Goal: Check status: Check status

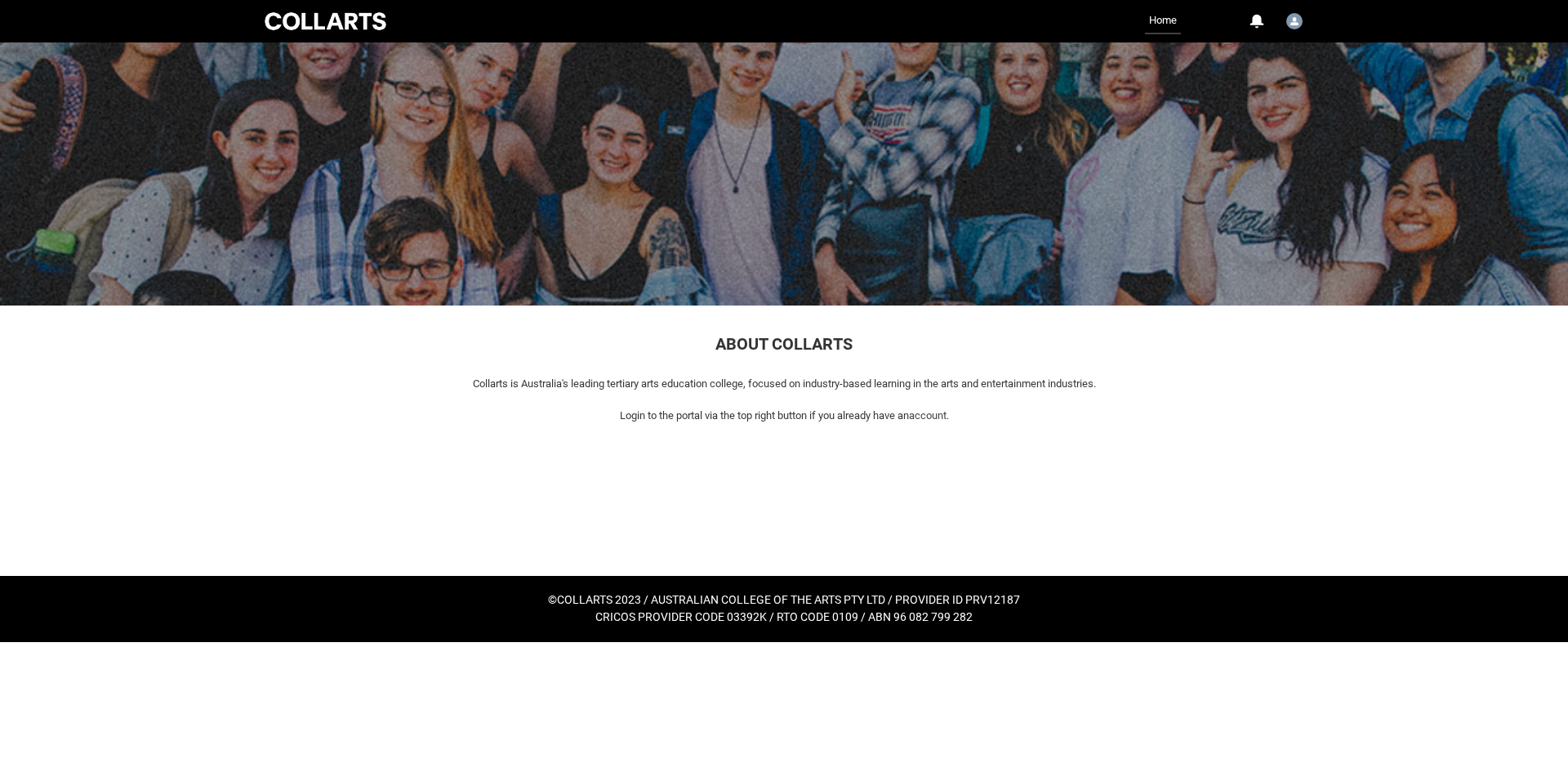
drag, startPoint x: 1169, startPoint y: 19, endPoint x: 1223, endPoint y: 22, distance: 54.1
click at [1169, 19] on link "Home" at bounding box center [1163, 21] width 36 height 26
click at [1295, 23] on img "User Profile Emma.Gough" at bounding box center [1294, 21] width 17 height 17
click at [1160, 25] on link "Home" at bounding box center [1163, 21] width 36 height 26
click at [1299, 25] on img "User Profile Emma.Gough" at bounding box center [1294, 21] width 17 height 17
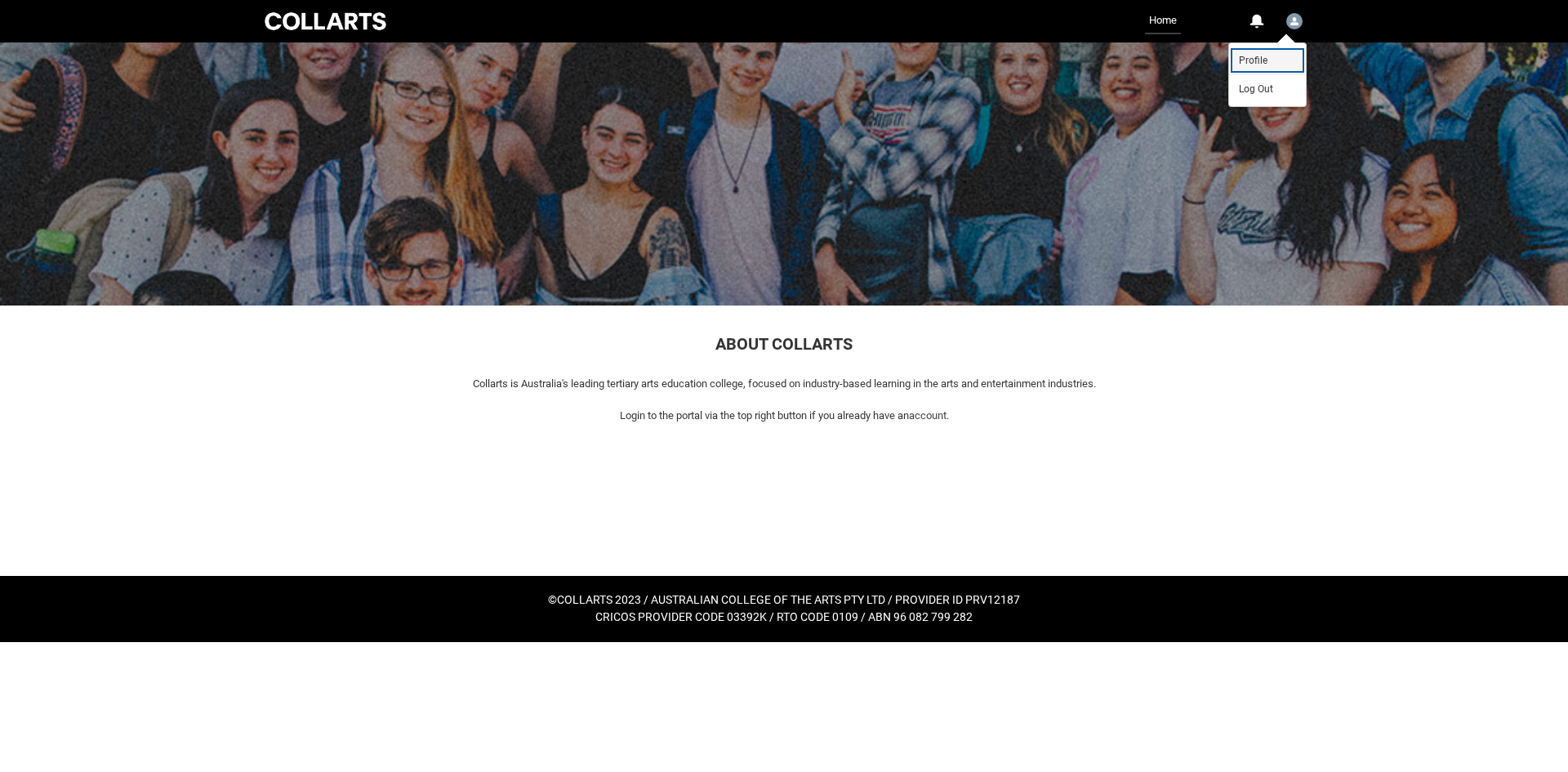
click at [1256, 69] on link "Profile" at bounding box center [1267, 61] width 77 height 28
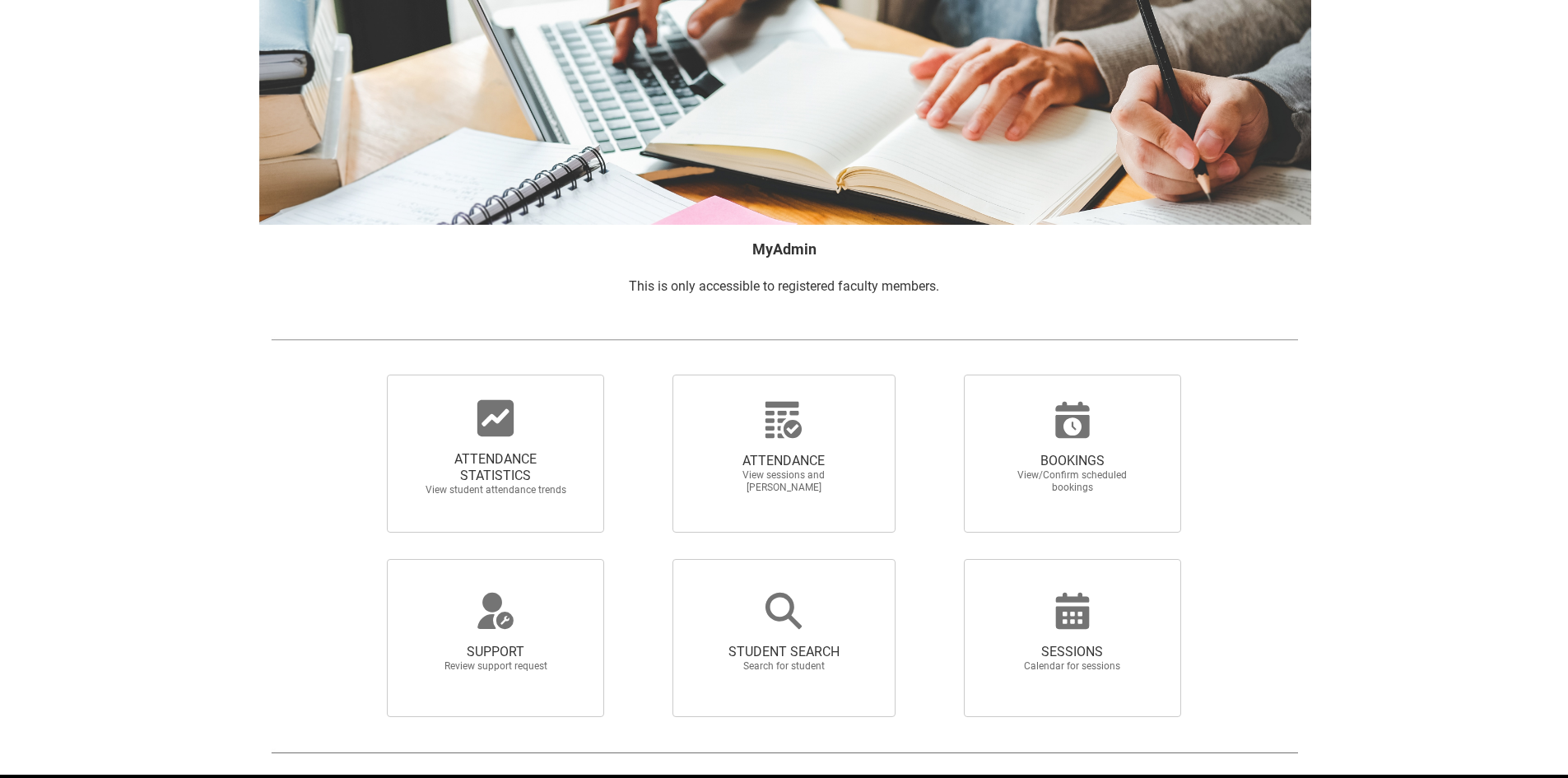
scroll to position [129, 0]
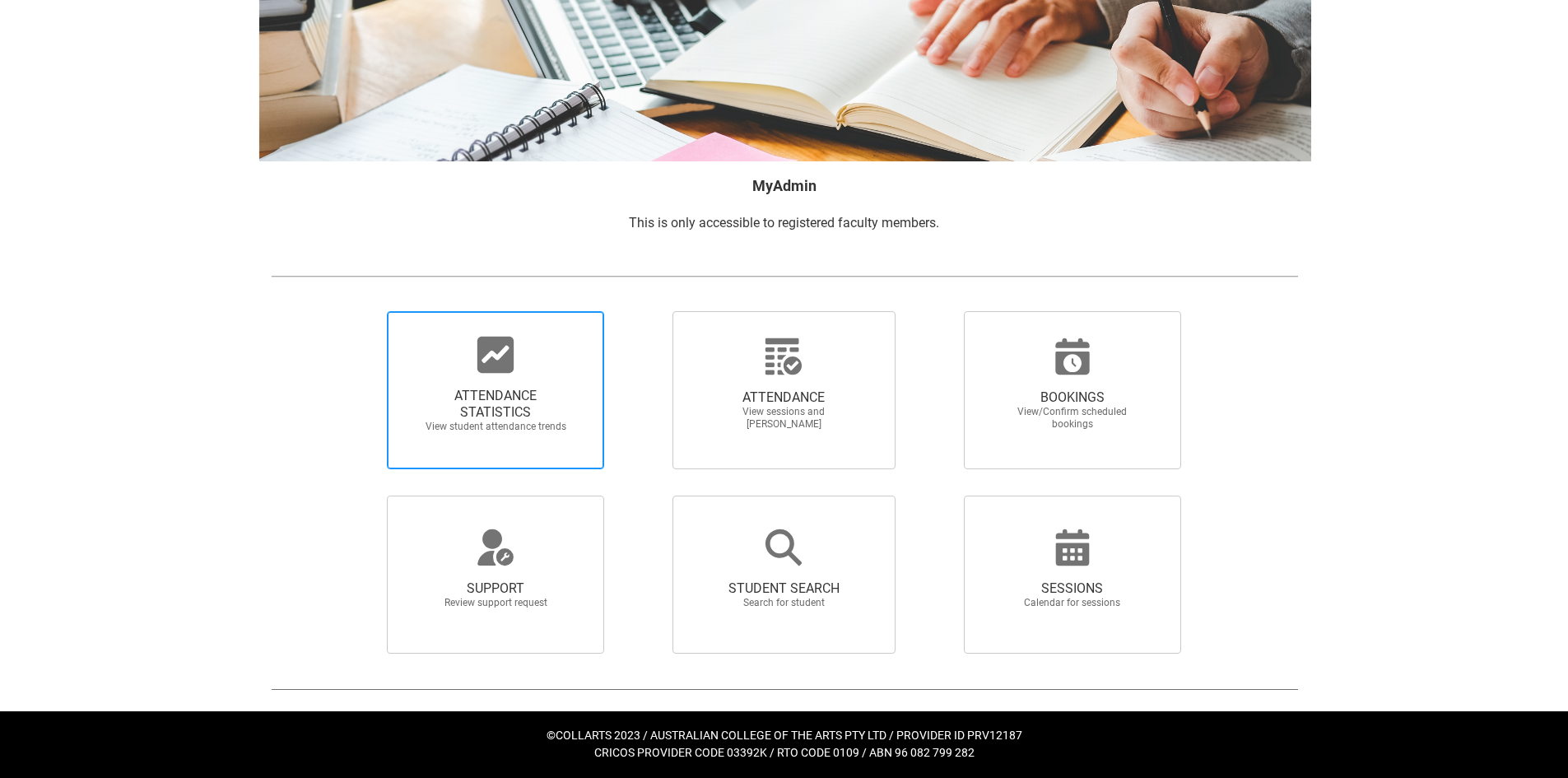
click at [572, 362] on div at bounding box center [496, 355] width 158 height 40
click at [360, 311] on input "ATTENDANCE STATISTICS View student attendance trends" at bounding box center [359, 310] width 1 height 1
radio input "true"
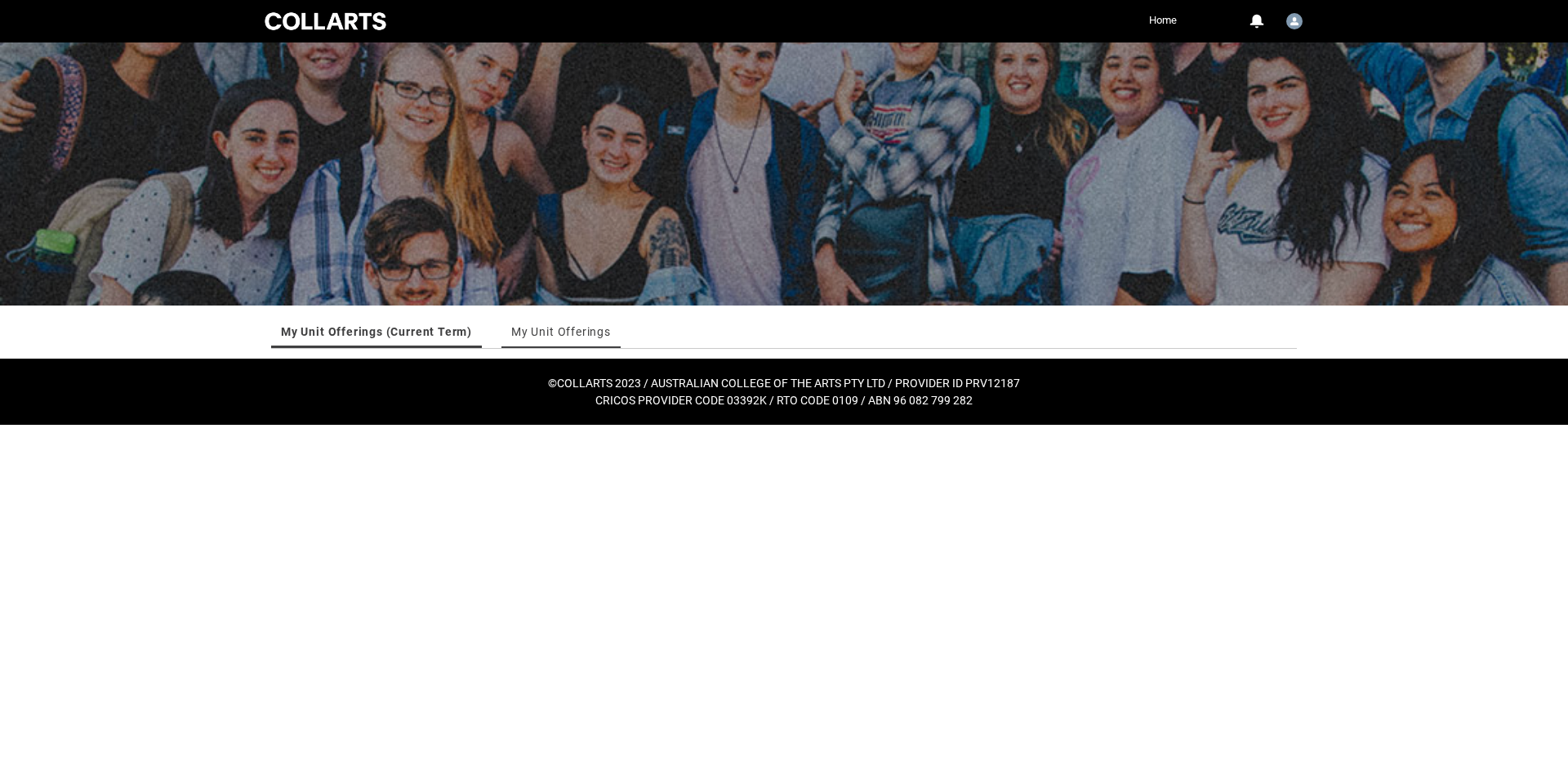
click at [562, 329] on link "My Unit Offerings" at bounding box center [561, 332] width 99 height 33
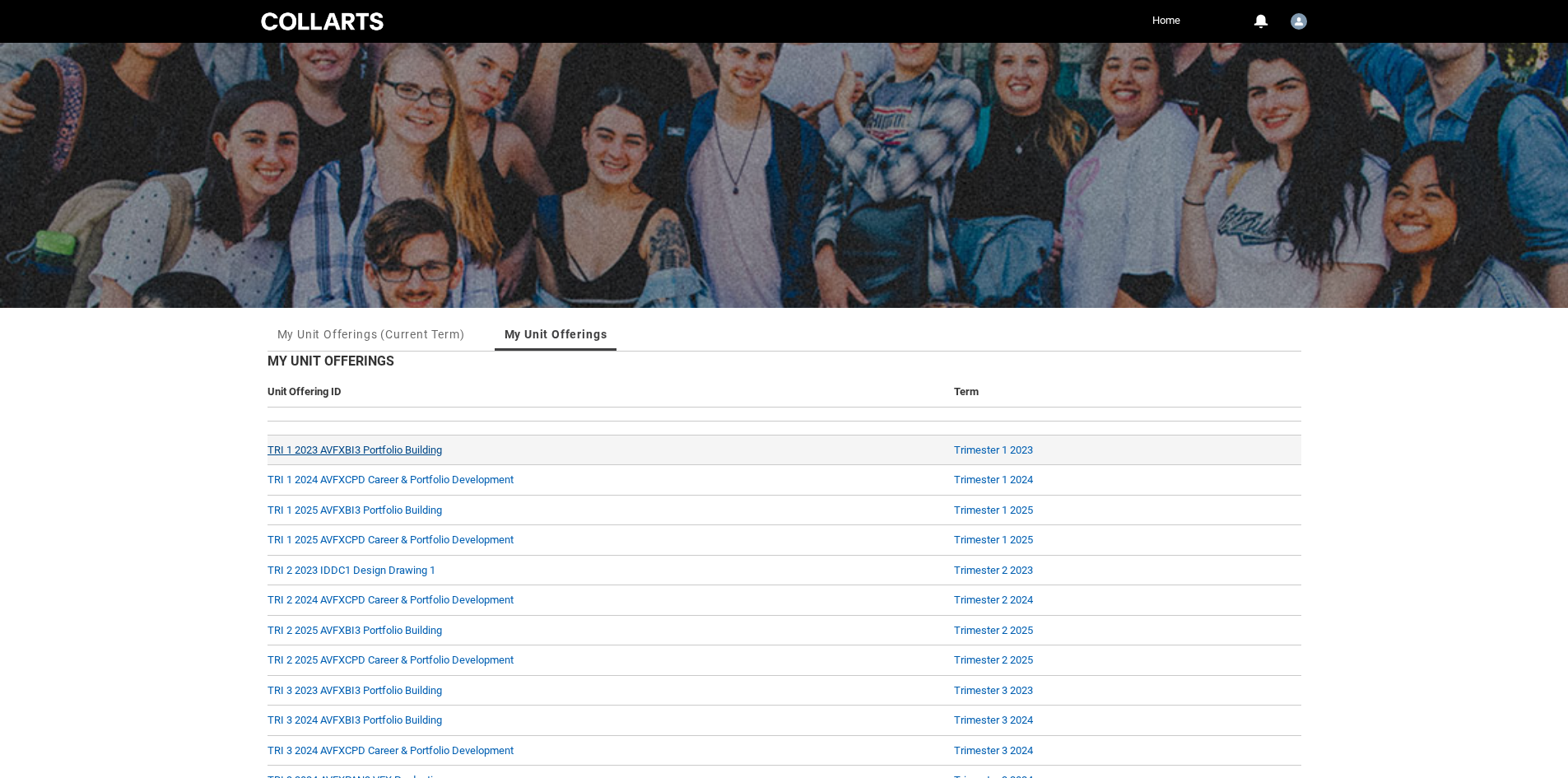
click at [416, 446] on link "TRI 1 2023 AVFXBI3 Portfolio Building" at bounding box center [355, 449] width 174 height 12
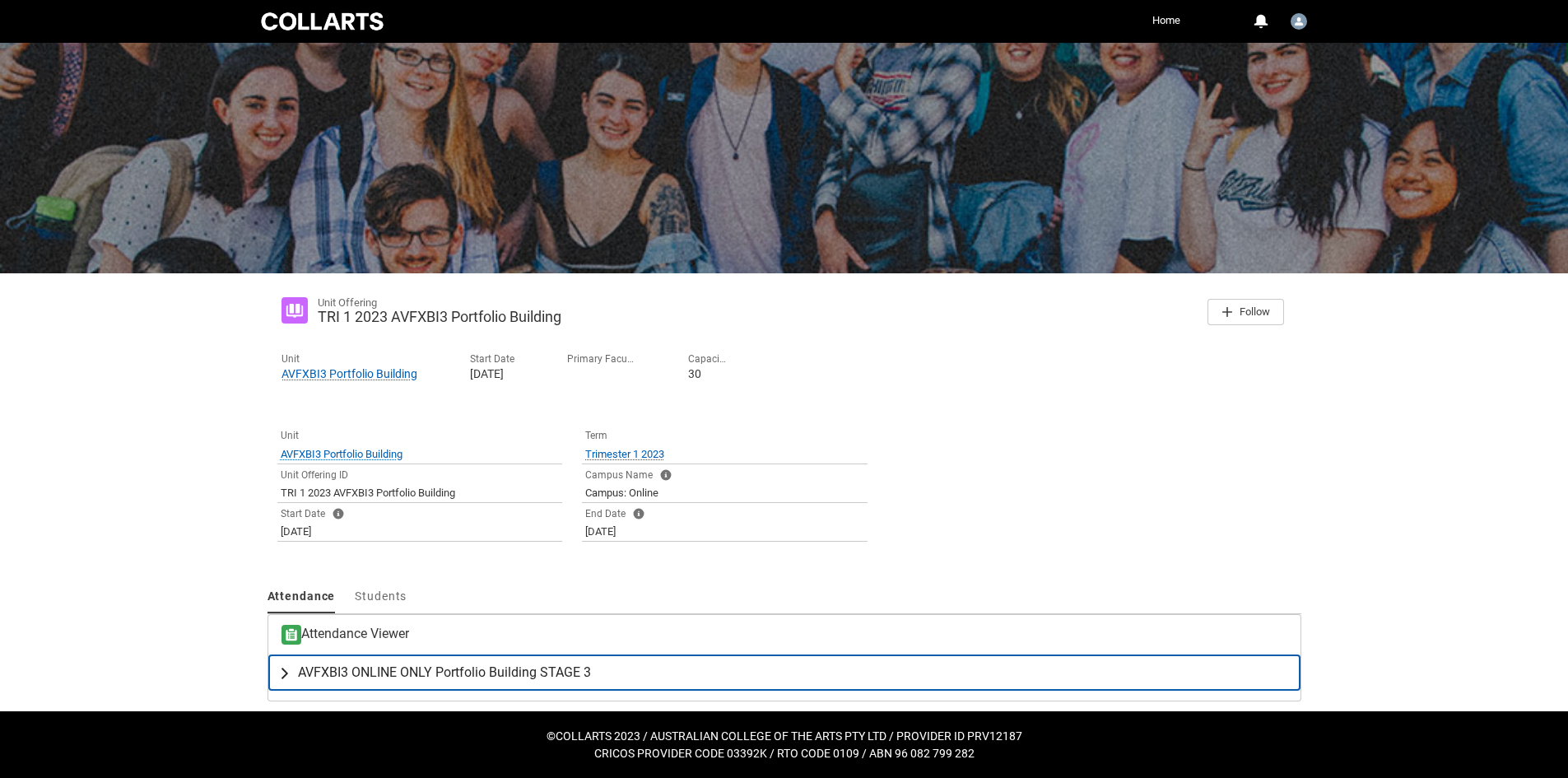
click at [314, 680] on span "AVFXBI3 ONLINE ONLY Portfolio Building STAGE 3" at bounding box center [445, 672] width 293 height 17
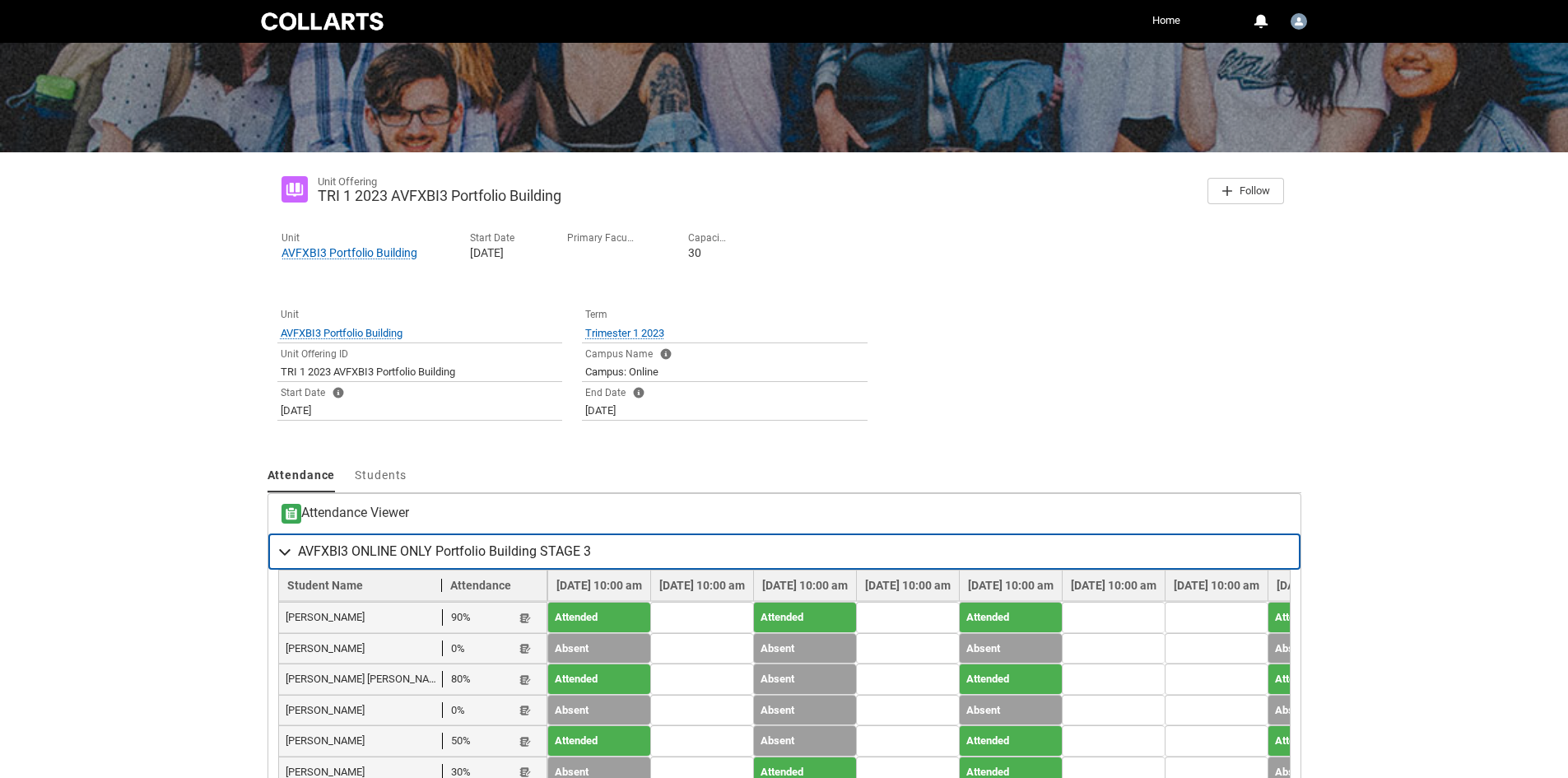
scroll to position [289, 0]
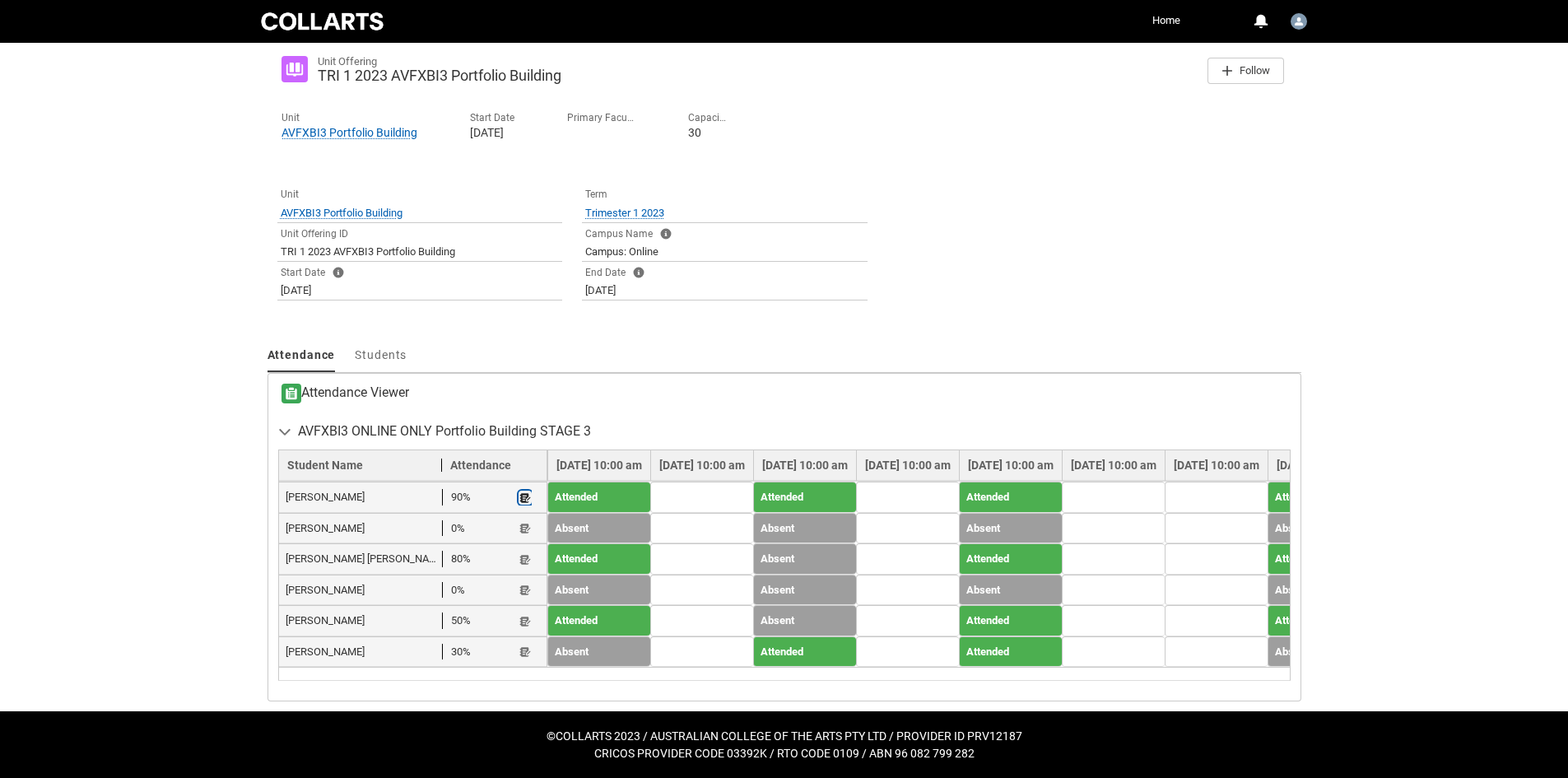
click at [520, 491] on lightning-primitive-icon "button" at bounding box center [525, 496] width 11 height 12
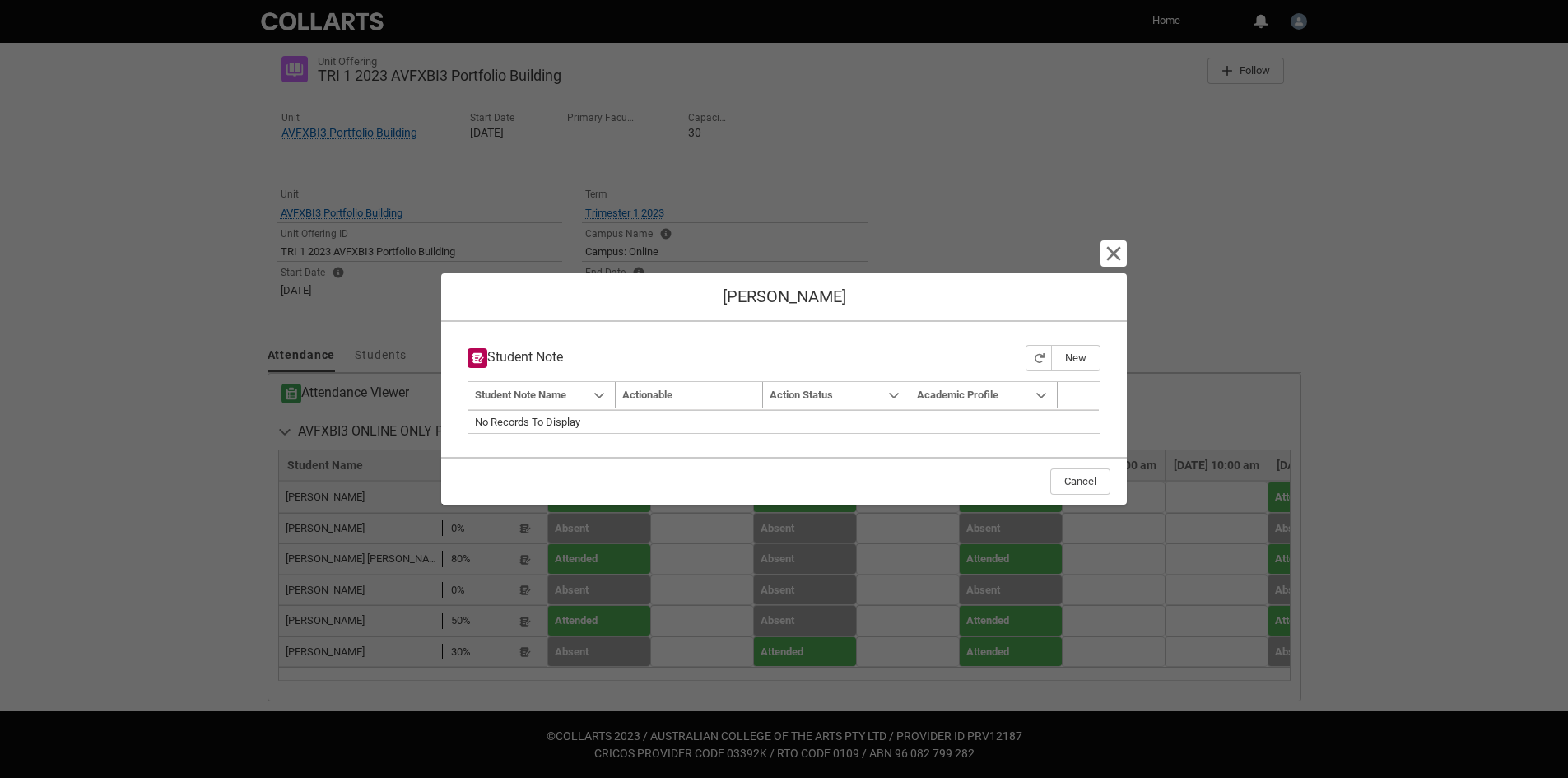
click at [1110, 268] on div "Cancel and close [PERSON_NAME] Student Note New Navigation Mode Action Mode Sor…" at bounding box center [784, 389] width 686 height 778
click at [1111, 260] on lightning-primitive-icon "button" at bounding box center [1113, 253] width 19 height 19
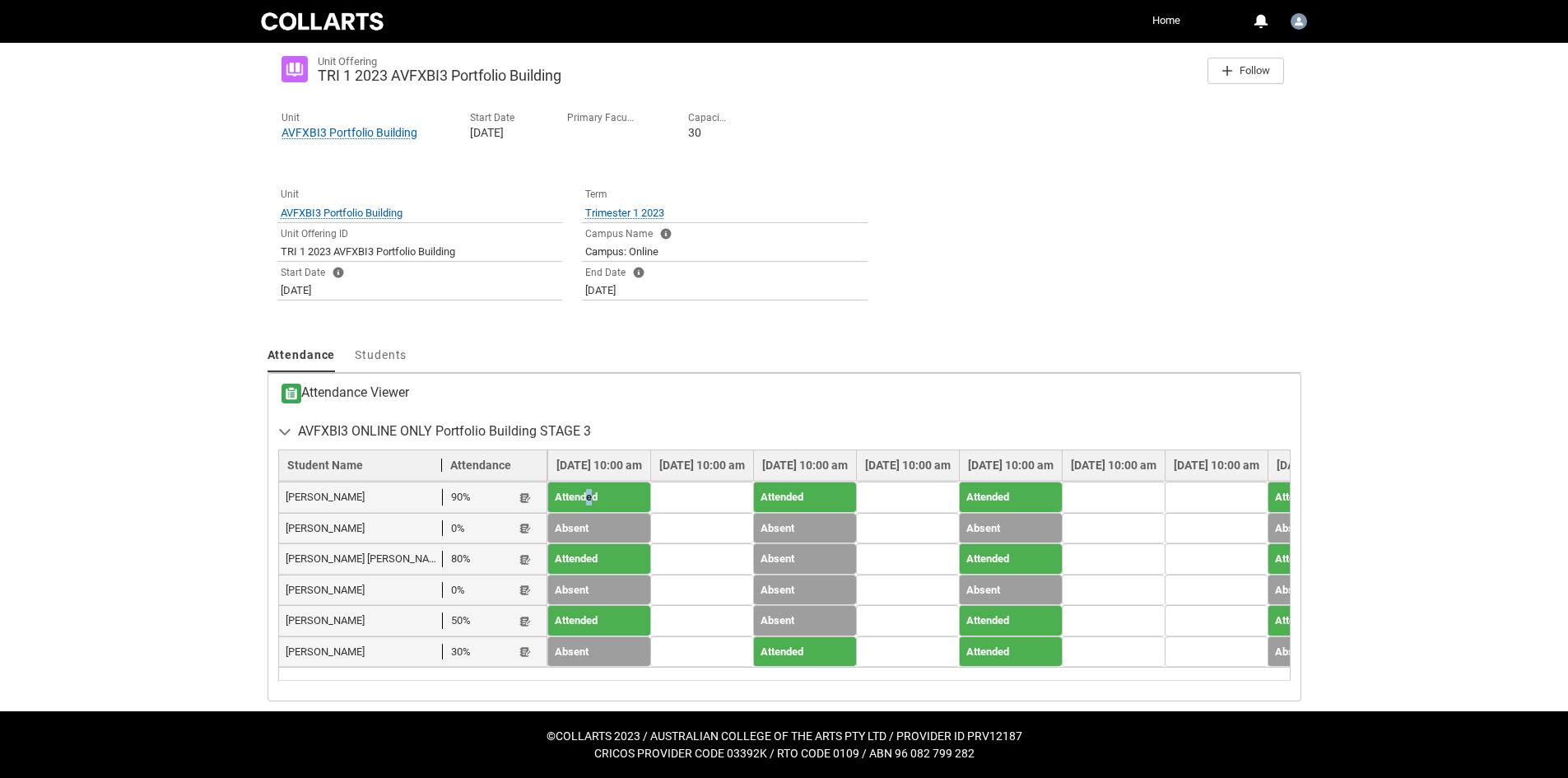
click at [569, 482] on td "Attended" at bounding box center [599, 497] width 103 height 31
